Goal: Transaction & Acquisition: Purchase product/service

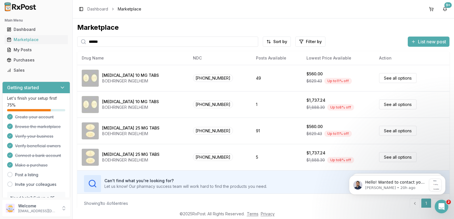
drag, startPoint x: 113, startPoint y: 41, endPoint x: 0, endPoint y: 13, distance: 116.3
click at [0, 14] on div "Main Menu Dashboard Marketplace My Posts Purchases Sales Getting started Let's …" at bounding box center [227, 109] width 454 height 219
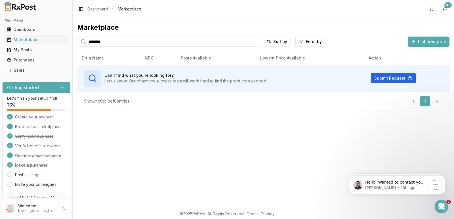
drag, startPoint x: 123, startPoint y: 44, endPoint x: 90, endPoint y: 47, distance: 33.3
click at [111, 46] on input "********" at bounding box center [167, 42] width 181 height 10
drag, startPoint x: 7, startPoint y: 44, endPoint x: 0, endPoint y: 49, distance: 8.4
click at [0, 49] on div "Main Menu Dashboard Marketplace My Posts Purchases Sales Getting started Let's …" at bounding box center [227, 109] width 454 height 219
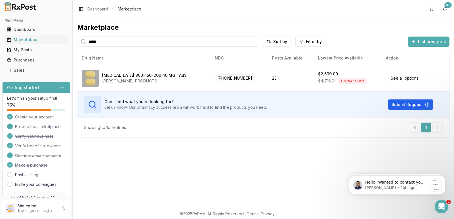
type input "*****"
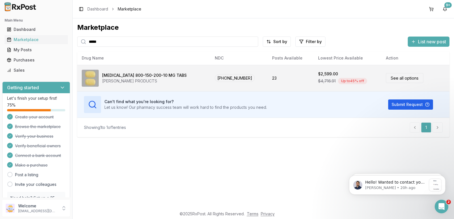
click at [392, 76] on link "See all options" at bounding box center [404, 78] width 37 height 10
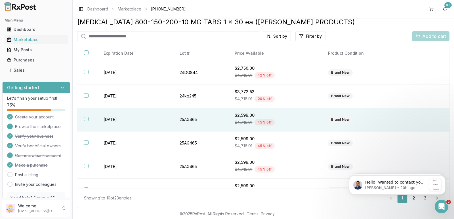
click at [88, 120] on button "button" at bounding box center [86, 119] width 5 height 5
click at [432, 36] on span "Add to cart" at bounding box center [434, 36] width 24 height 7
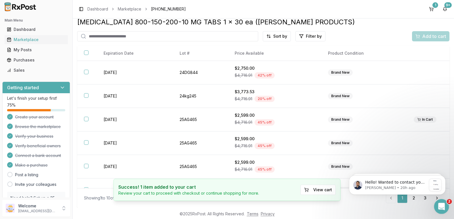
click at [438, 209] on div "Open Intercom Messenger" at bounding box center [440, 206] width 19 height 19
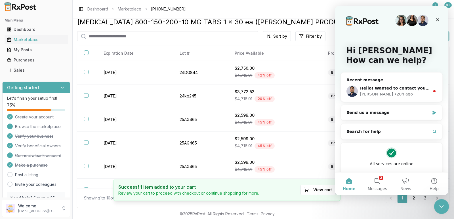
click at [437, 204] on icon "Close Intercom Messenger" at bounding box center [440, 206] width 7 height 7
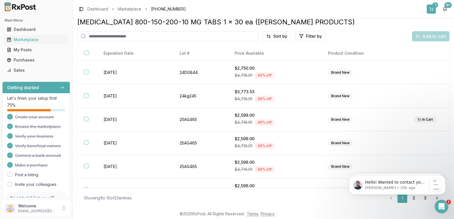
click at [433, 7] on button "1" at bounding box center [431, 9] width 9 height 9
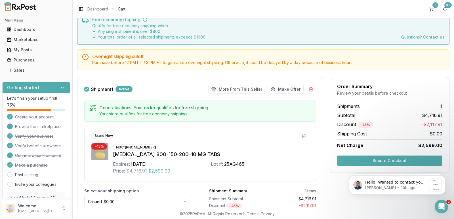
scroll to position [57, 0]
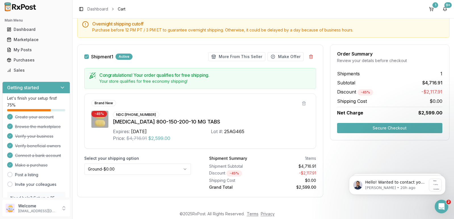
click at [405, 127] on button "Secure Checkout" at bounding box center [389, 128] width 105 height 10
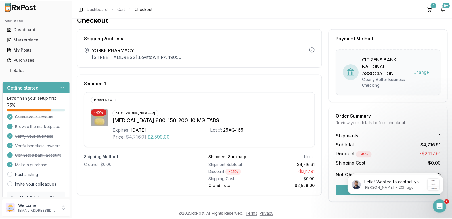
scroll to position [11, 0]
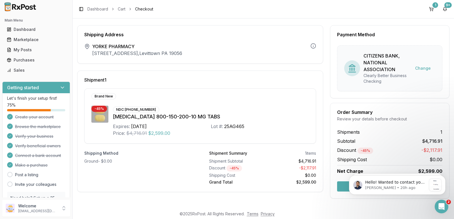
click at [341, 188] on button "Confirm Order" at bounding box center [389, 187] width 105 height 10
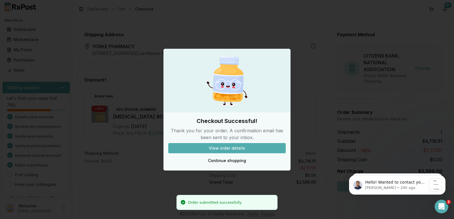
click at [275, 188] on div at bounding box center [227, 109] width 454 height 219
click at [234, 146] on button "View order details" at bounding box center [226, 148] width 117 height 10
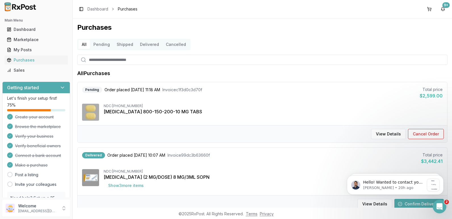
click at [150, 61] on input "search" at bounding box center [262, 60] width 370 height 10
type input "*****"
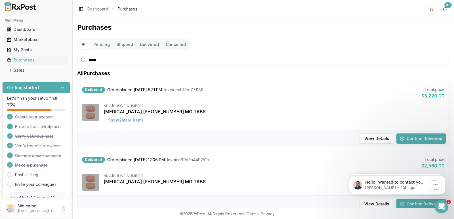
click at [113, 59] on input "*****" at bounding box center [263, 60] width 372 height 10
type input "********"
click at [39, 39] on div "Marketplace" at bounding box center [36, 40] width 59 height 6
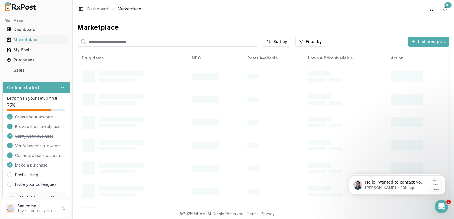
click at [158, 37] on input "search" at bounding box center [167, 42] width 181 height 10
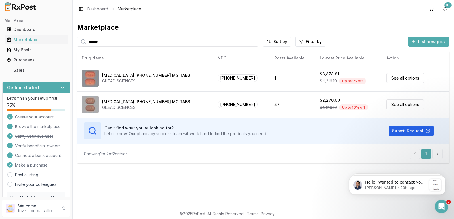
type input "******"
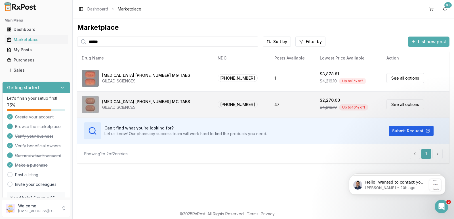
click at [398, 103] on link "See all options" at bounding box center [404, 105] width 37 height 10
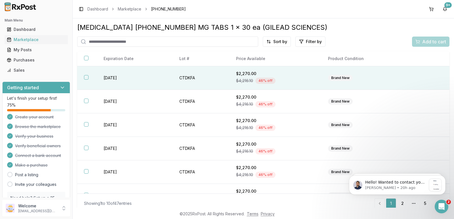
click at [85, 76] on button "button" at bounding box center [86, 77] width 5 height 5
click at [435, 42] on span "Add to cart" at bounding box center [434, 41] width 24 height 7
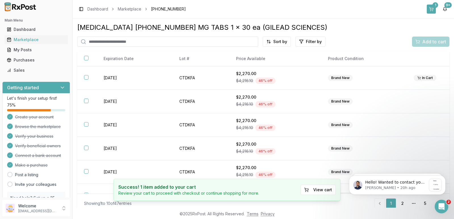
click at [428, 10] on button "1" at bounding box center [431, 9] width 9 height 9
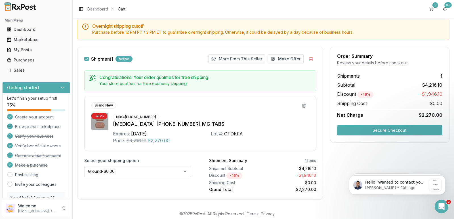
scroll to position [57, 0]
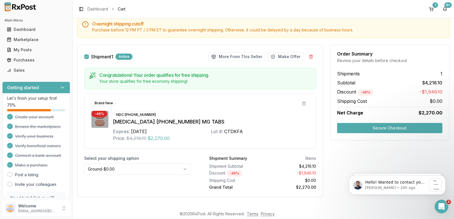
click at [396, 125] on button "Secure Checkout" at bounding box center [389, 128] width 105 height 10
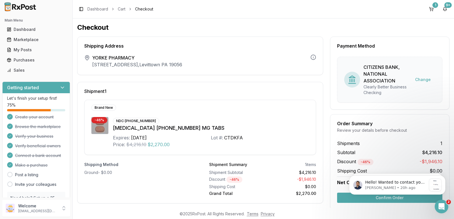
click at [374, 200] on body "Hello! Wanted to contact you about this order e4622718-969d-472e-8218-b966e2409…" at bounding box center [397, 184] width 109 height 35
click at [343, 198] on button "Confirm Order" at bounding box center [389, 198] width 105 height 10
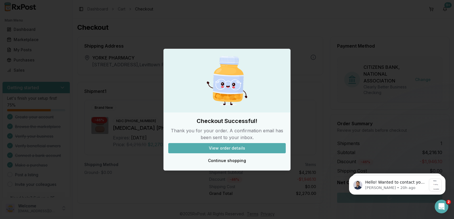
click at [249, 152] on button "View order details" at bounding box center [226, 148] width 117 height 10
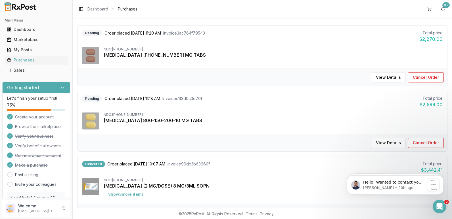
scroll to position [28, 0]
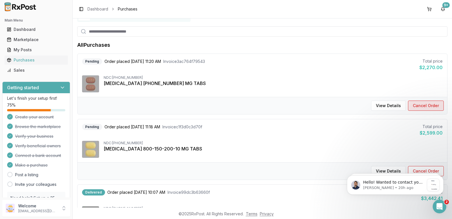
click at [432, 106] on button "Cancel Order" at bounding box center [426, 106] width 36 height 10
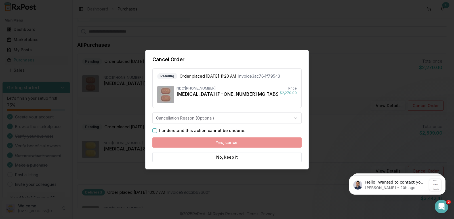
click at [165, 119] on body "Main Menu Dashboard Marketplace My Posts Purchases Sales Getting started Let's …" at bounding box center [226, 109] width 452 height 219
drag, startPoint x: 149, startPoint y: 127, endPoint x: 157, endPoint y: 129, distance: 8.0
click at [154, 129] on div "Cancel Order Pending Order placed [DATE] 11:20 AM Invoice 3ac764f79543 NDC: [PH…" at bounding box center [226, 110] width 163 height 120
click at [157, 130] on div "I understand this action cannot be undone." at bounding box center [226, 131] width 149 height 5
click at [156, 131] on button "I understand this action cannot be undone." at bounding box center [154, 131] width 5 height 5
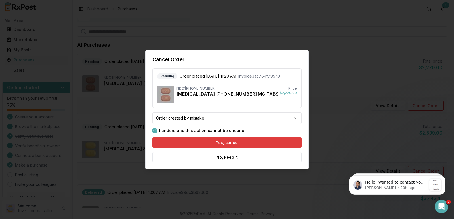
click at [216, 140] on button "Yes, cancel" at bounding box center [226, 143] width 149 height 10
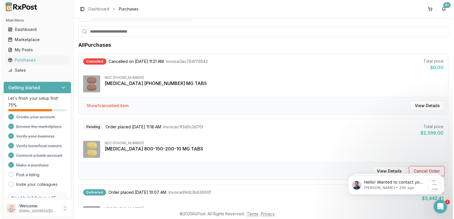
scroll to position [0, 0]
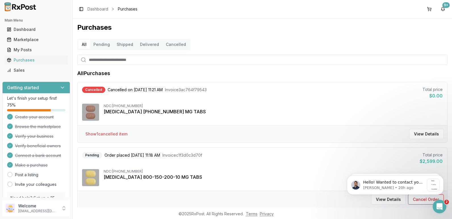
click at [146, 58] on input "search" at bounding box center [262, 60] width 370 height 10
click at [33, 38] on div "Marketplace" at bounding box center [36, 40] width 59 height 6
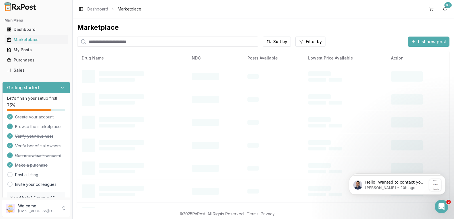
paste input "**********"
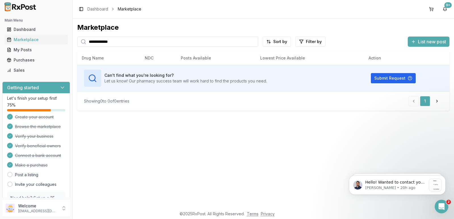
type input "**********"
